Goal: Obtain resource: Download file/media

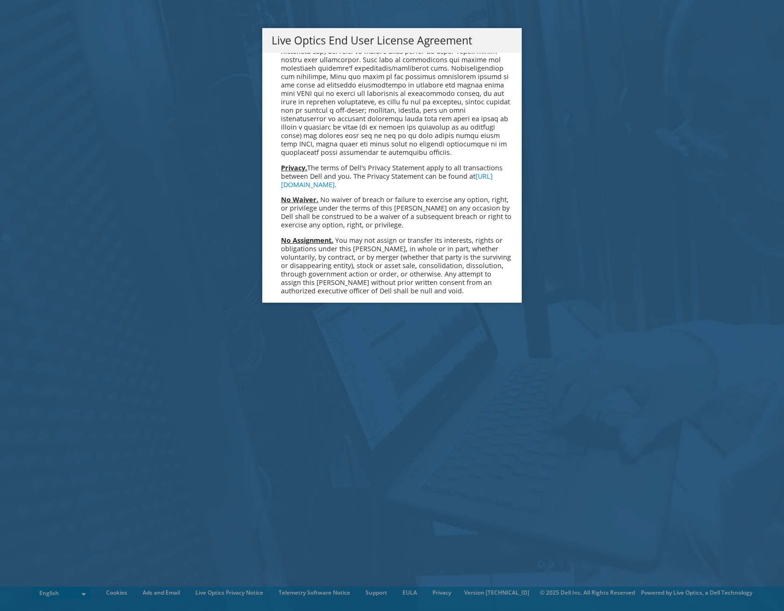
scroll to position [3537, 0]
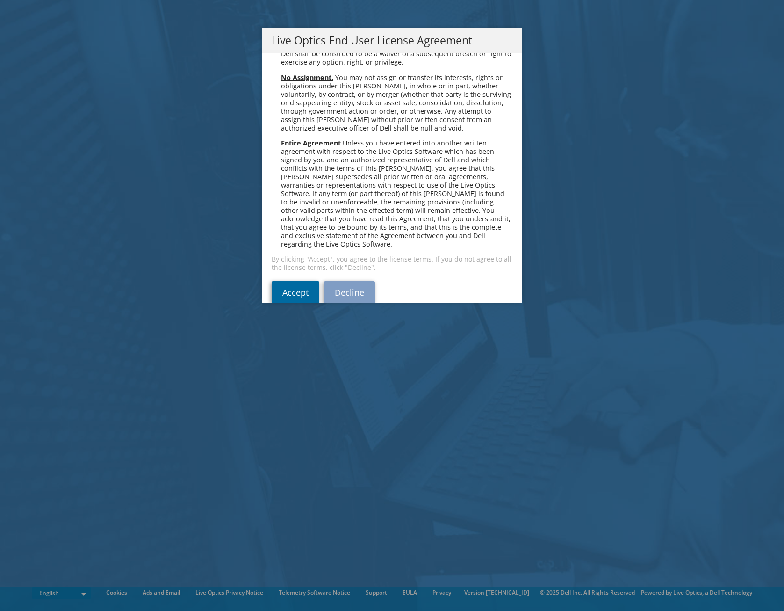
click at [292, 281] on link "Accept" at bounding box center [296, 292] width 48 height 22
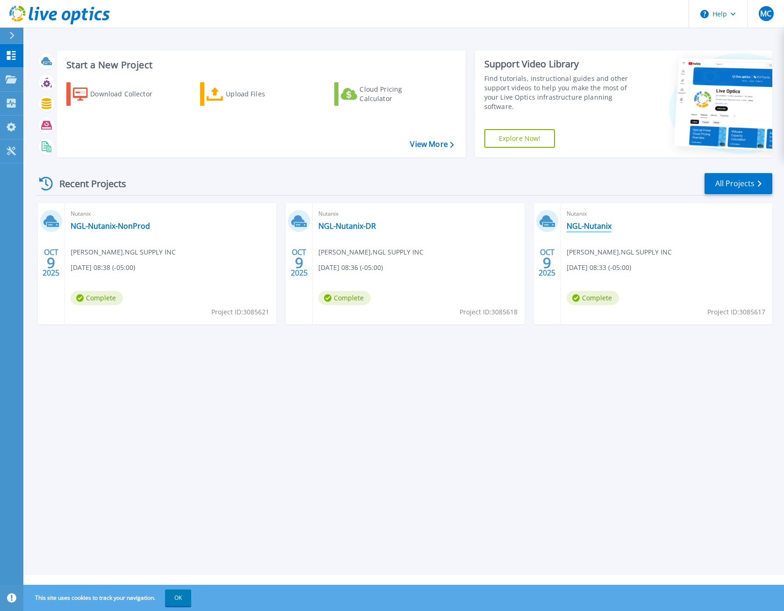
click at [590, 228] on link "NGL-Nutanix" at bounding box center [589, 225] width 45 height 9
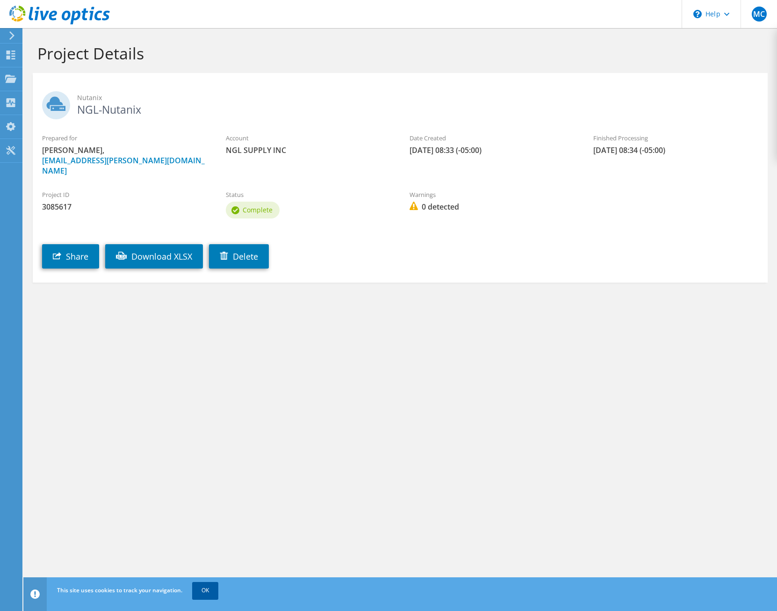
click at [207, 589] on link "OK" at bounding box center [205, 590] width 26 height 17
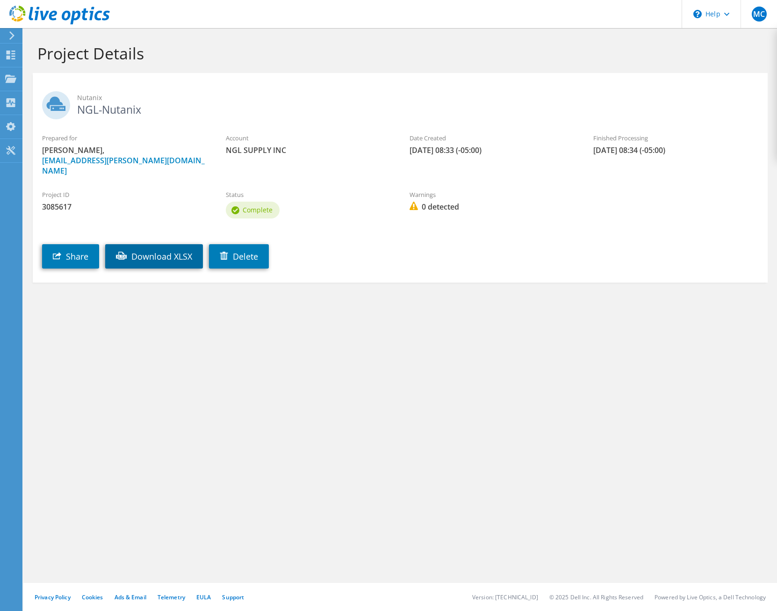
click at [170, 244] on link "Download XLSX" at bounding box center [154, 256] width 98 height 24
